Goal: Transaction & Acquisition: Purchase product/service

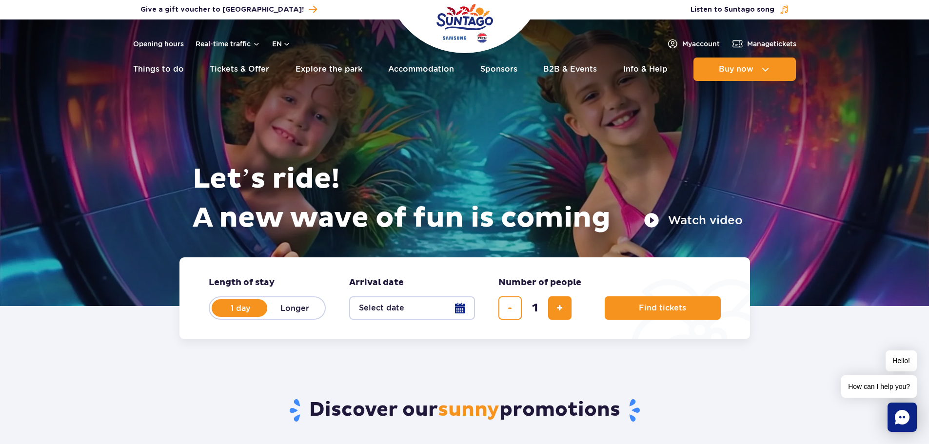
click at [265, 41] on div "Opening hours Real-time traffic en PL EN UA" at bounding box center [211, 44] width 157 height 12
click at [277, 45] on button "en" at bounding box center [281, 44] width 19 height 10
click at [296, 83] on span "EN" at bounding box center [296, 85] width 10 height 10
click at [219, 64] on link "Tickets & Offer" at bounding box center [239, 69] width 59 height 23
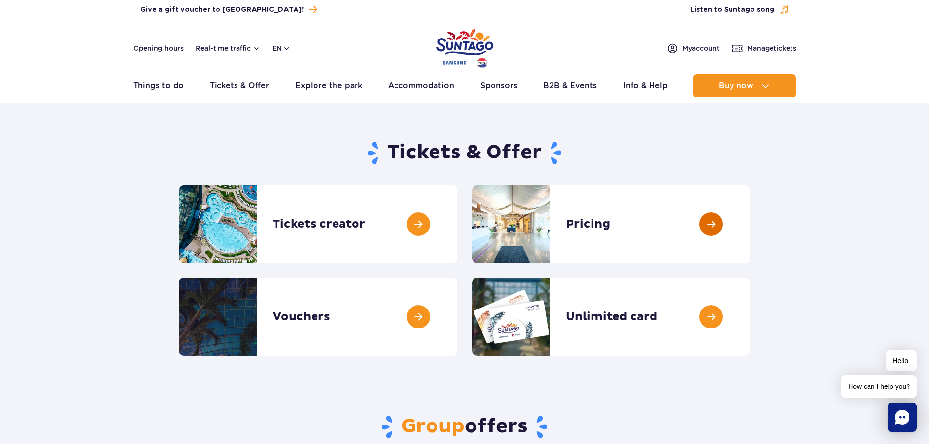
click at [750, 220] on link at bounding box center [750, 224] width 0 height 78
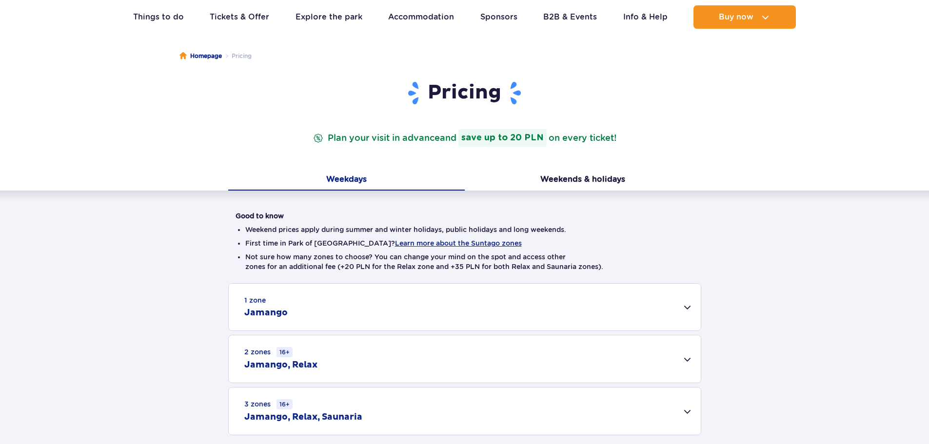
scroll to position [195, 0]
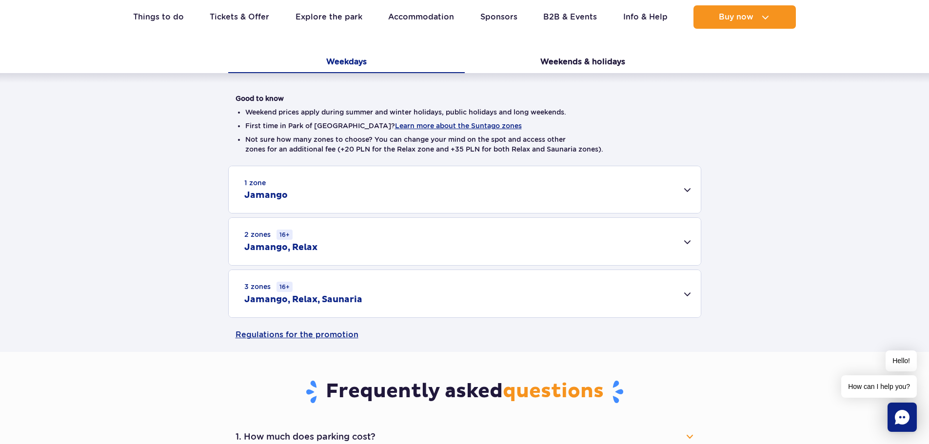
click at [685, 303] on div "3 zones 16+ Jamango, Relax, Saunaria" at bounding box center [465, 293] width 472 height 47
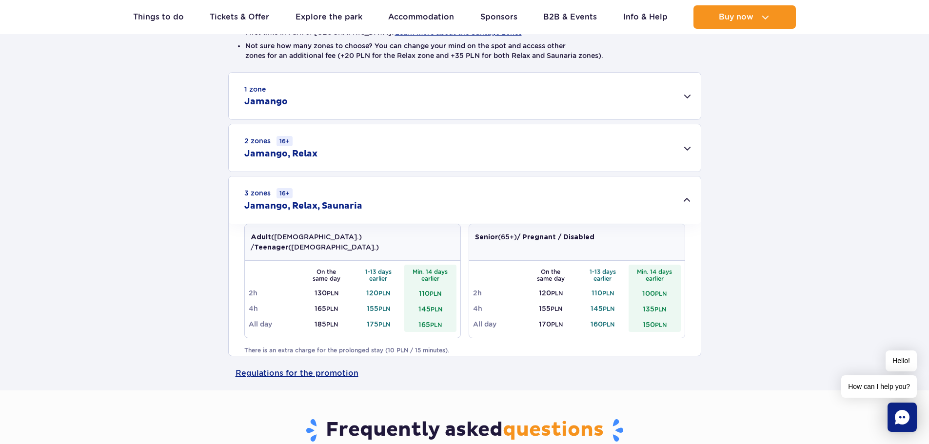
scroll to position [292, 0]
